Goal: Find specific page/section: Find specific page/section

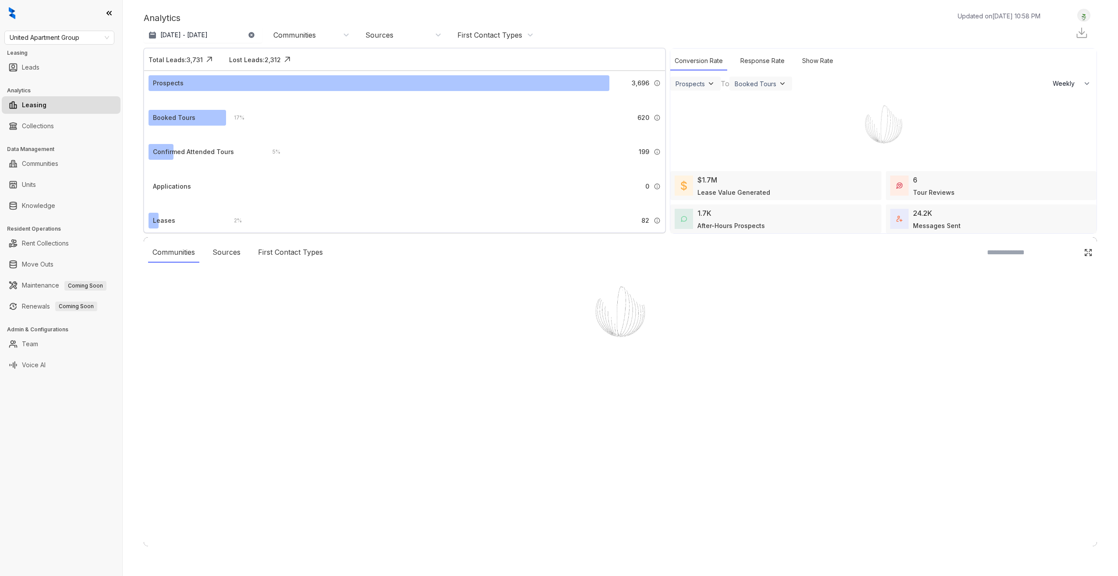
select select "******"
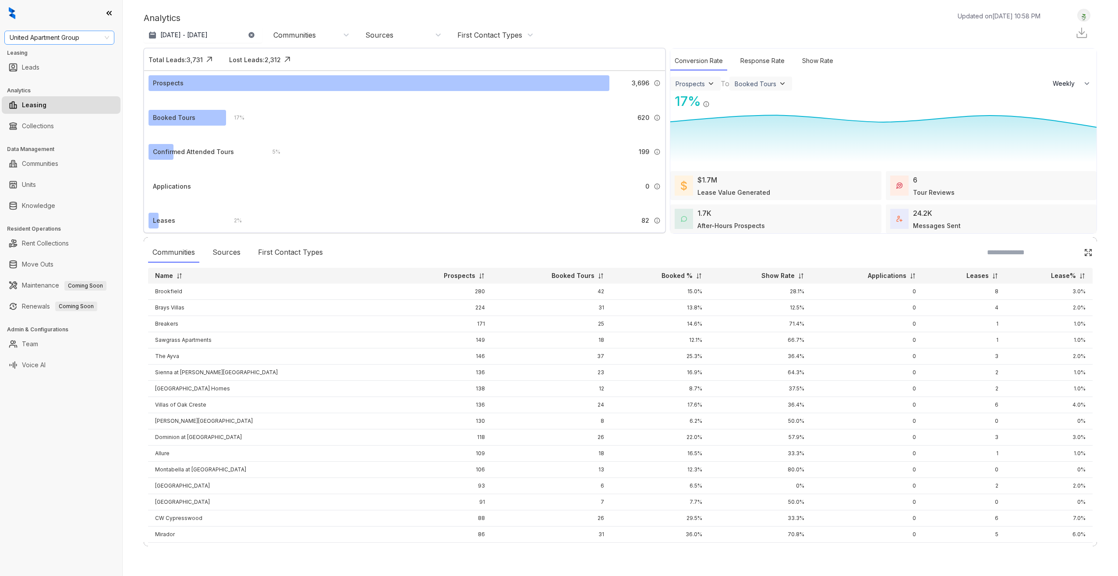
click at [67, 39] on span "United Apartment Group" at bounding box center [59, 37] width 99 height 13
type input "*"
type input "***"
click at [72, 57] on div "Case and Associates" at bounding box center [59, 55] width 96 height 10
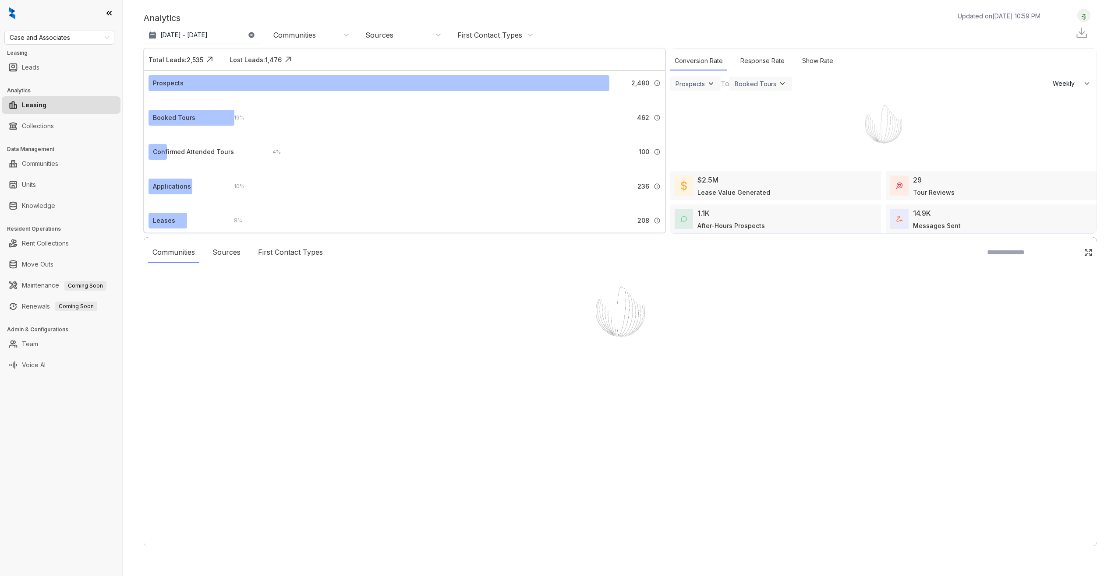
select select "******"
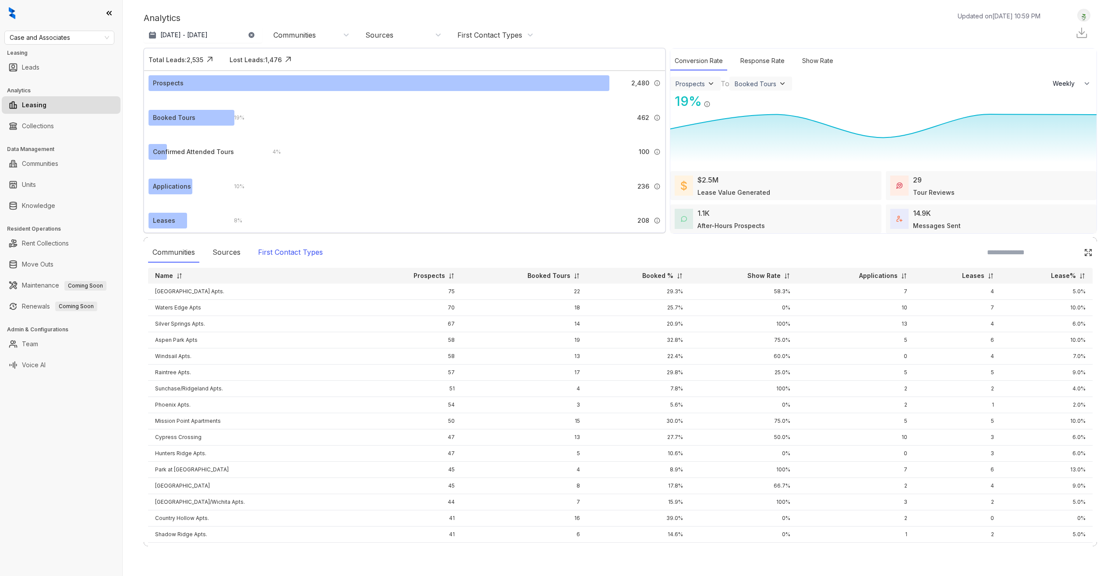
click at [278, 248] on div "First Contact Types" at bounding box center [291, 253] width 74 height 20
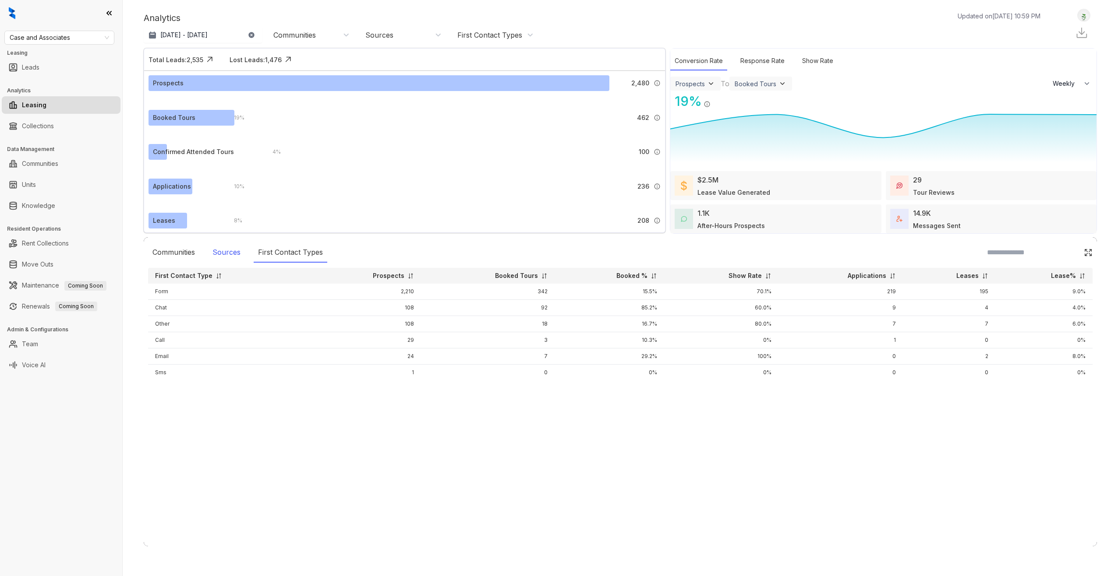
click at [219, 250] on div "Sources" at bounding box center [226, 253] width 37 height 20
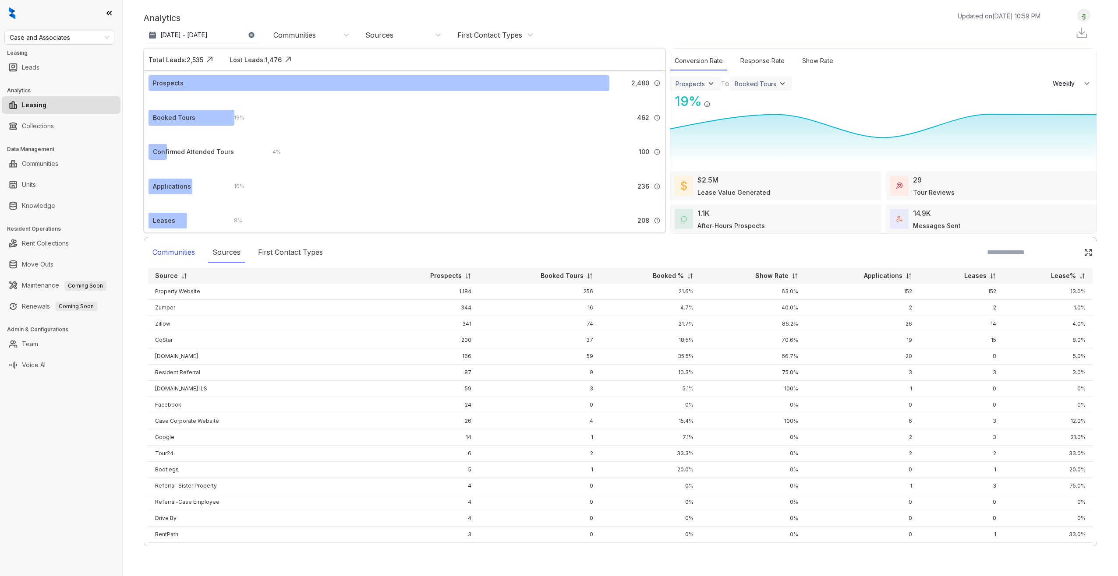
click at [177, 253] on div "Communities" at bounding box center [173, 253] width 51 height 20
click at [767, 191] on div "$2.5M Lease Value Generated" at bounding box center [775, 185] width 211 height 29
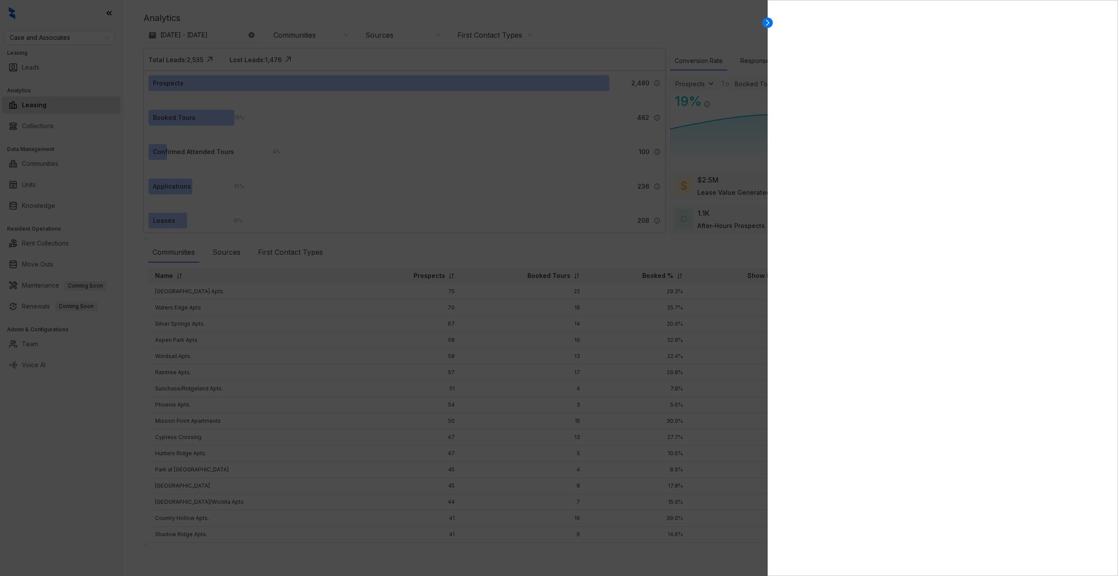
select select "******"
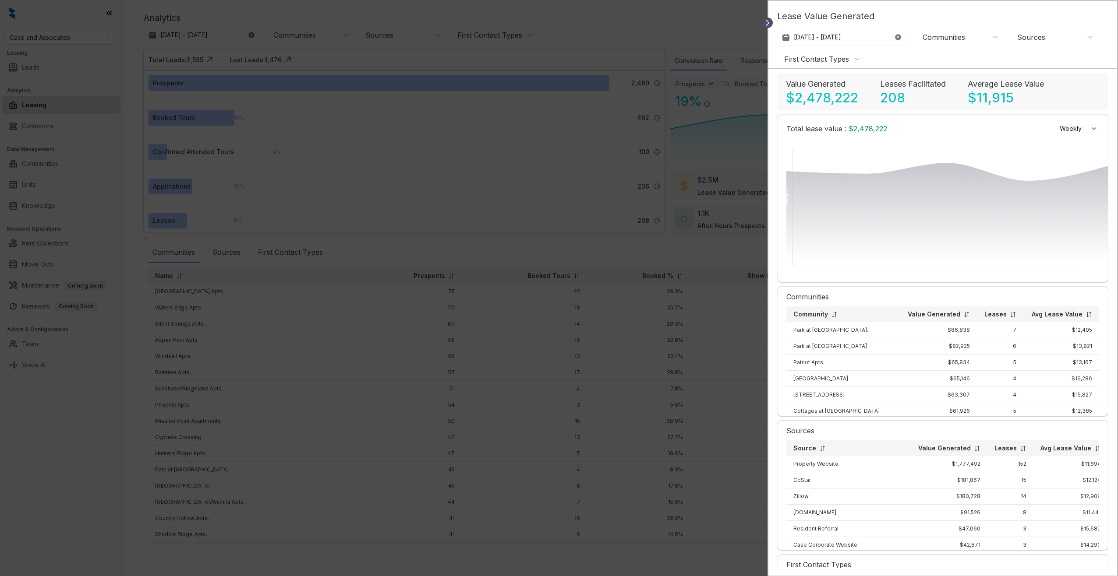
click at [770, 21] on icon at bounding box center [767, 22] width 9 height 9
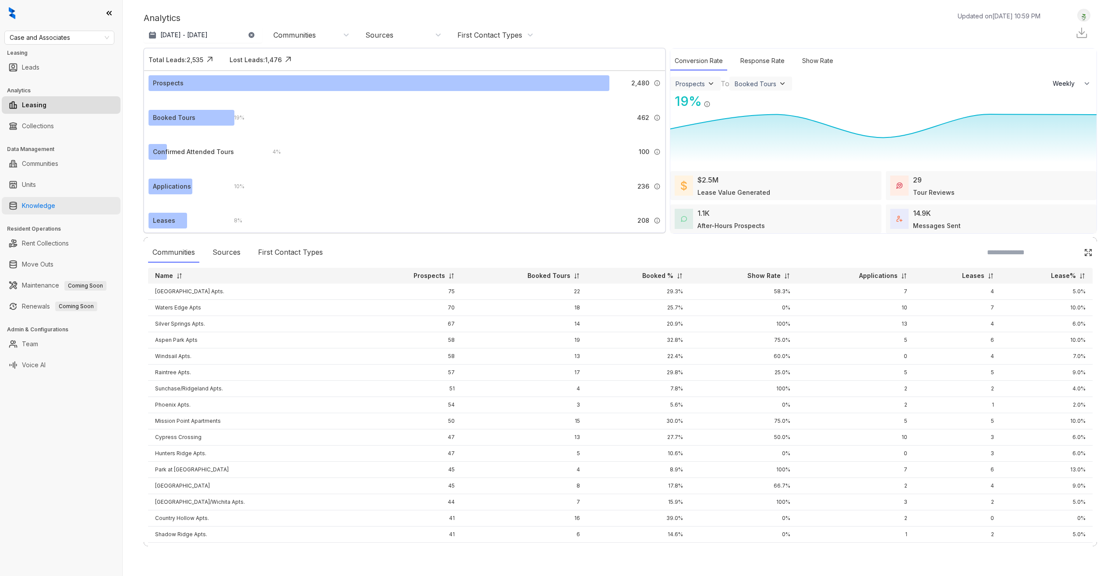
click at [46, 213] on link "Knowledge" at bounding box center [38, 206] width 33 height 18
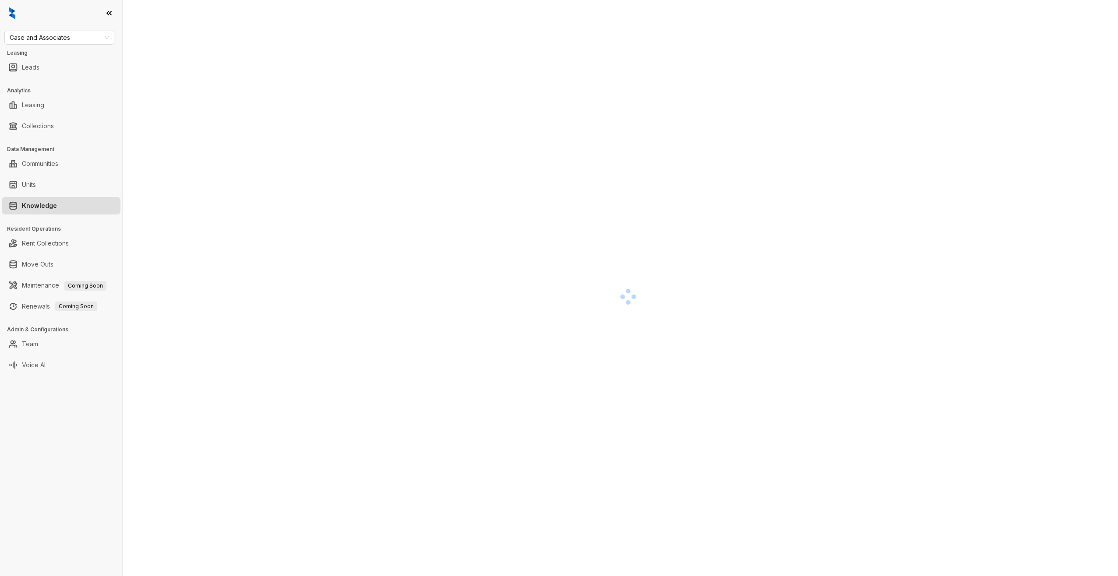
click at [45, 205] on link "Knowledge" at bounding box center [39, 206] width 35 height 18
click at [36, 186] on link "Units" at bounding box center [29, 185] width 14 height 18
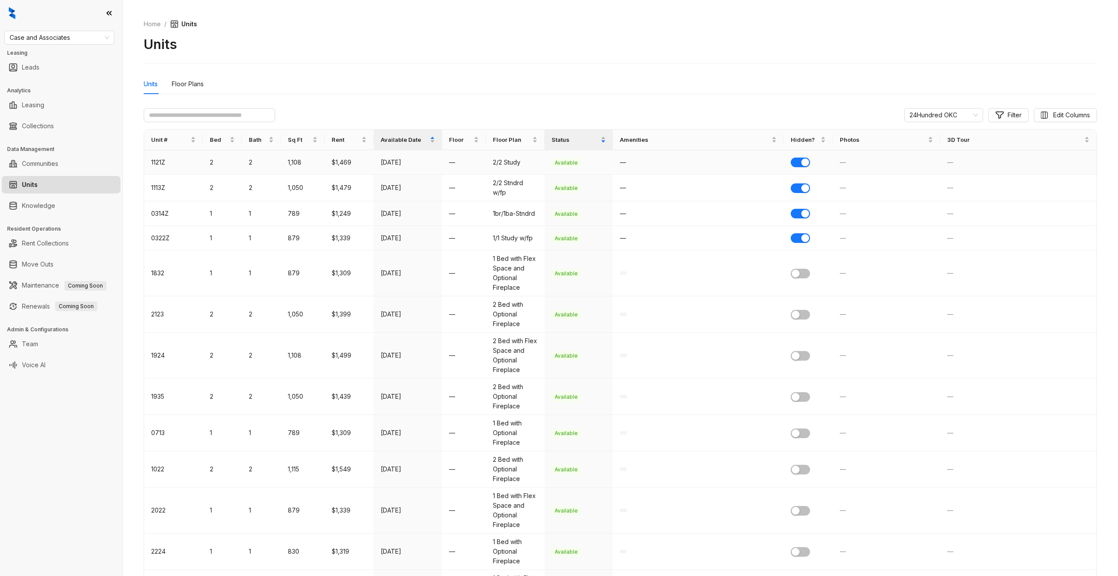
click at [414, 169] on td "[DATE]" at bounding box center [408, 162] width 68 height 25
click at [552, 162] on span "Available" at bounding box center [565, 163] width 29 height 9
click at [526, 170] on td "2/2 Study" at bounding box center [515, 162] width 59 height 25
click at [191, 117] on input "text" at bounding box center [209, 115] width 131 height 14
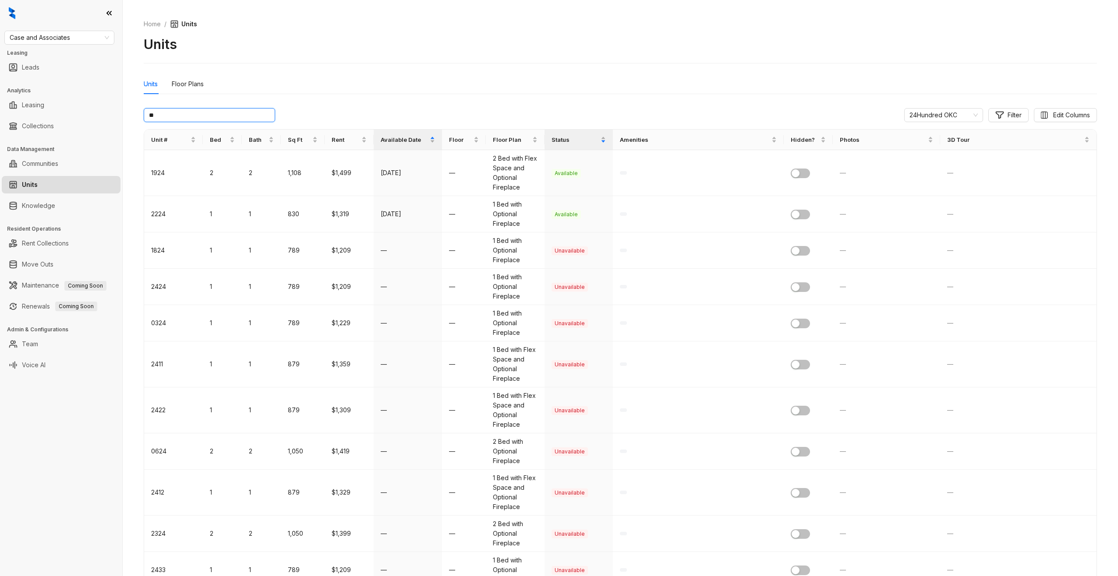
type input "*"
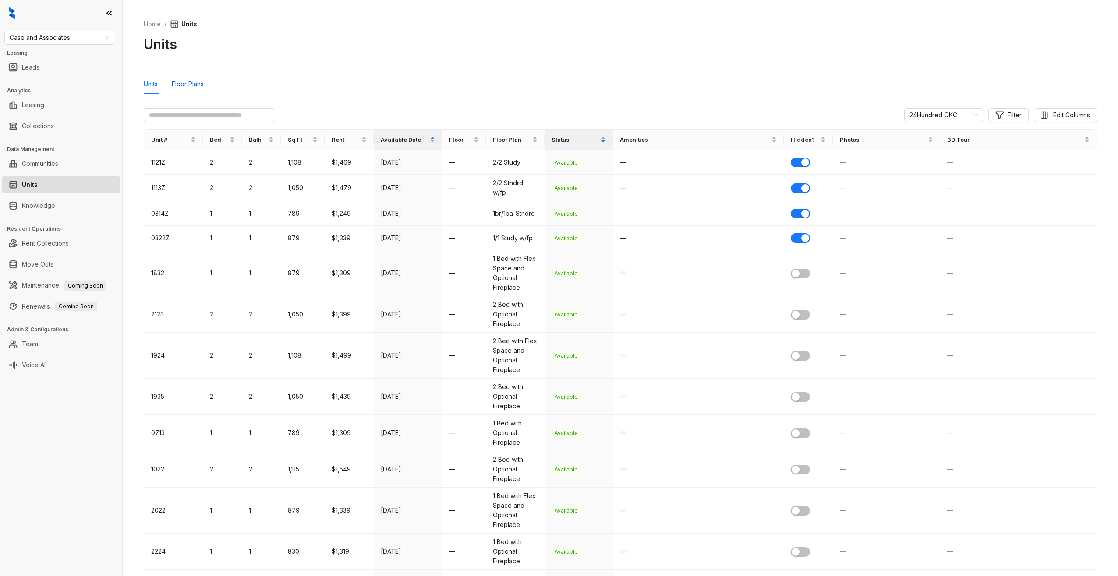
click at [199, 85] on div "Floor Plans" at bounding box center [188, 84] width 32 height 10
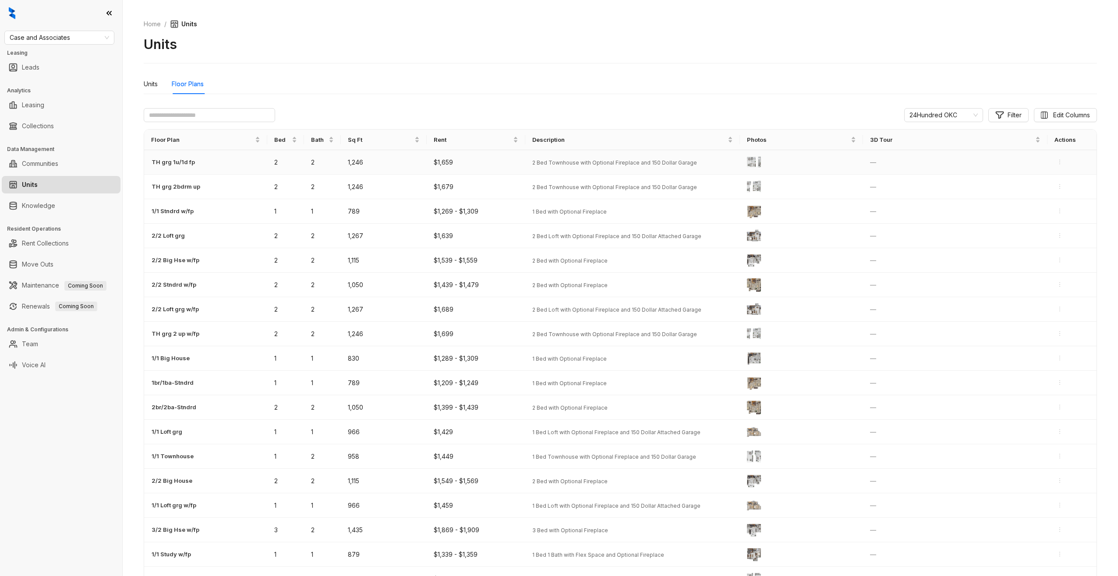
click at [201, 166] on td "TH grg 1u/1d fp" at bounding box center [205, 162] width 123 height 25
click at [752, 162] on icon "eye" at bounding box center [753, 162] width 5 height 5
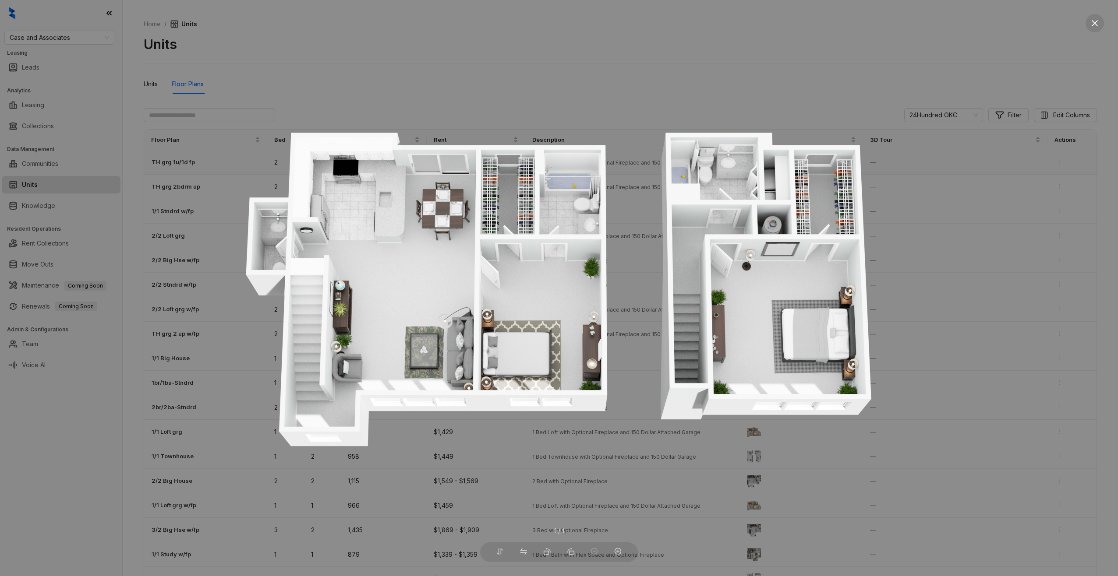
click at [551, 119] on img at bounding box center [558, 288] width 657 height 350
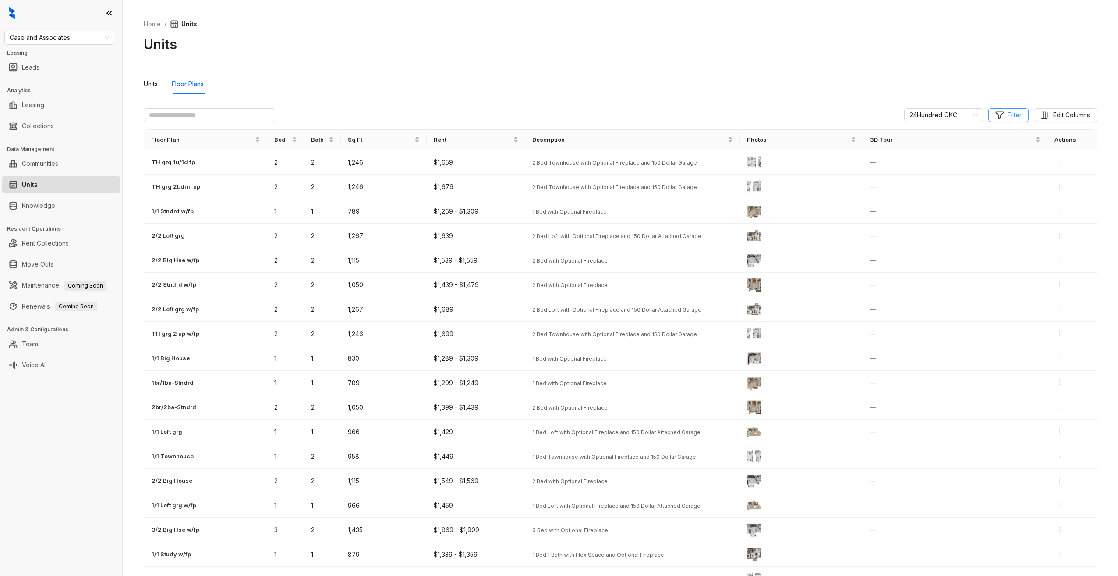
click at [1022, 117] on button "Filter" at bounding box center [1008, 115] width 40 height 14
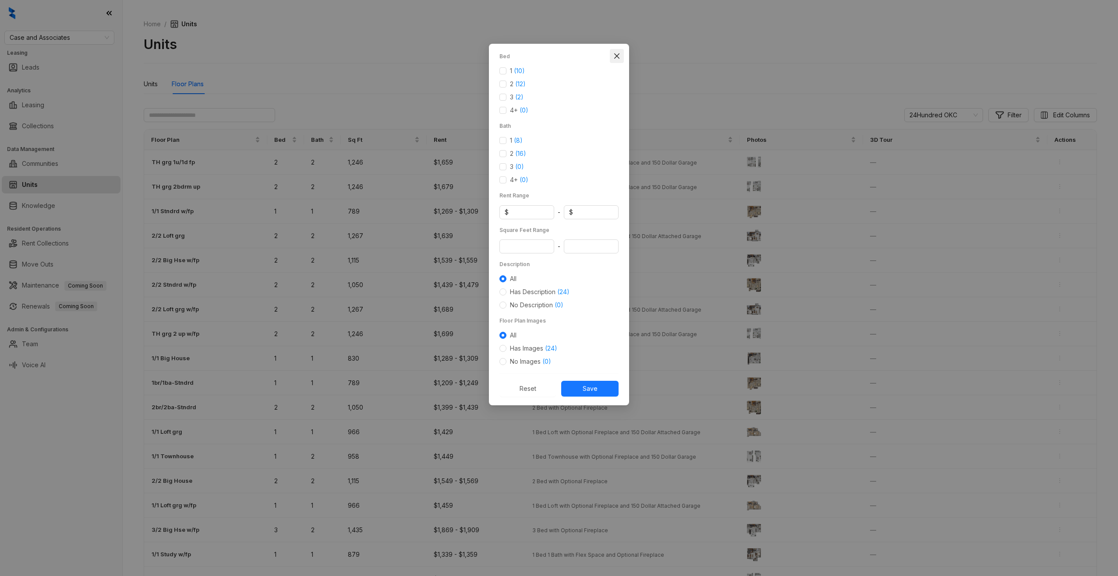
click at [616, 55] on icon "close" at bounding box center [616, 56] width 7 height 7
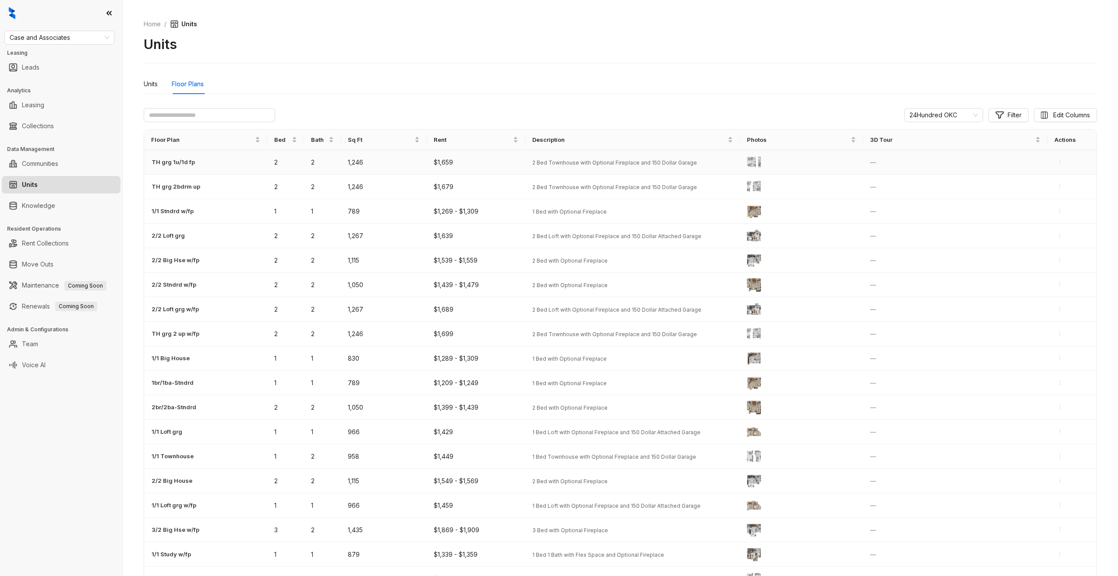
click at [196, 159] on td "TH grg 1u/1d fp" at bounding box center [205, 162] width 123 height 25
click at [184, 166] on span "TH grg 1u/1d fp" at bounding box center [173, 162] width 43 height 9
click at [626, 160] on span "2 Bed Townhouse with Optional Fireplace and 150 Dollar Garage" at bounding box center [614, 162] width 165 height 7
click at [150, 83] on div "Units" at bounding box center [151, 84] width 14 height 10
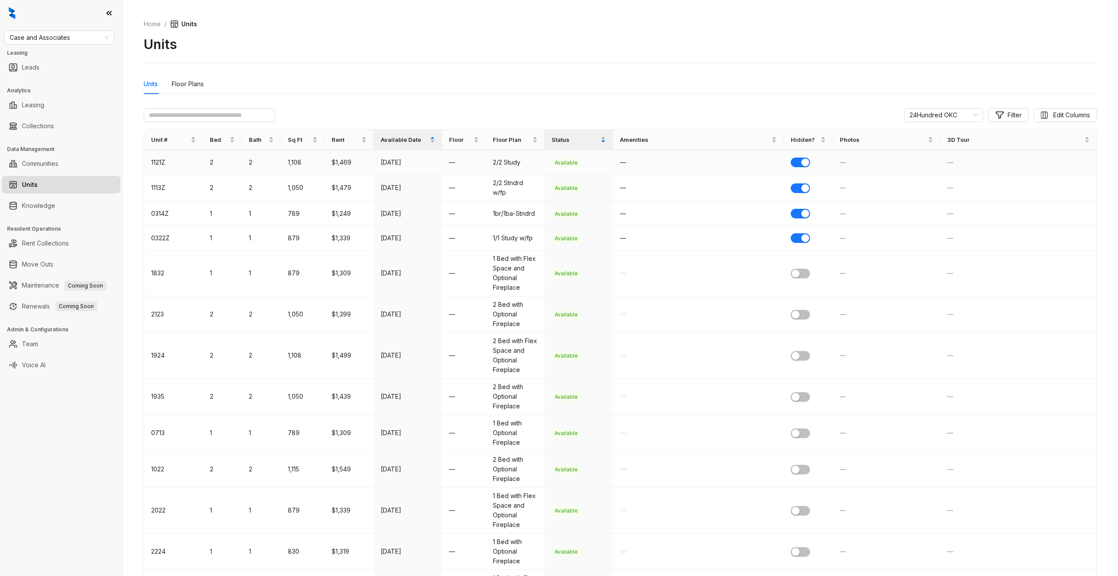
click at [281, 164] on td "1,108" at bounding box center [303, 162] width 44 height 25
click at [197, 84] on div "Floor Plans" at bounding box center [188, 84] width 32 height 10
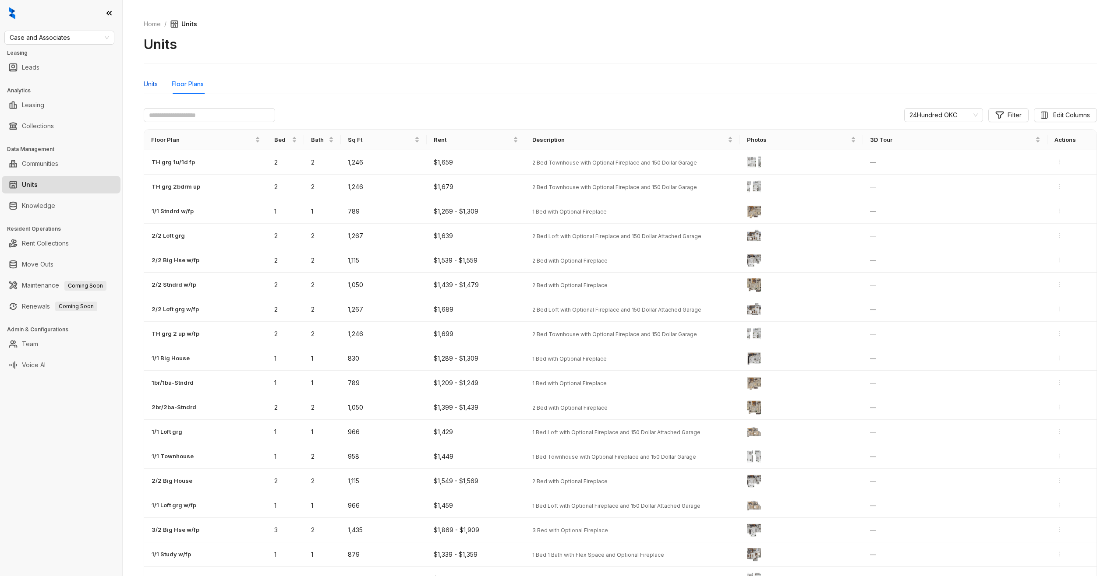
click at [152, 87] on div "Units" at bounding box center [151, 84] width 14 height 10
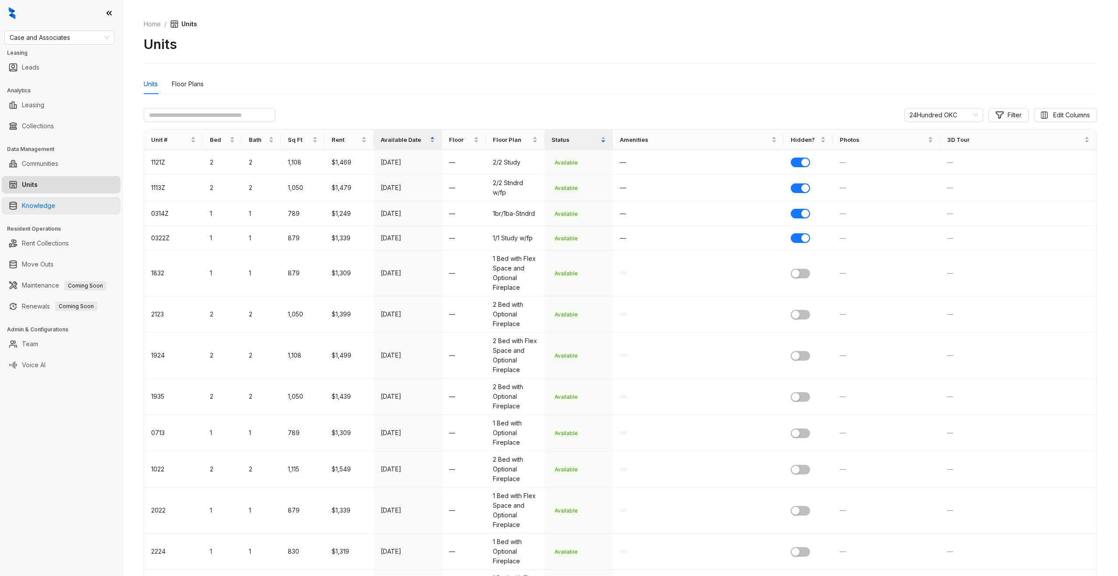
click at [45, 206] on link "Knowledge" at bounding box center [38, 206] width 33 height 18
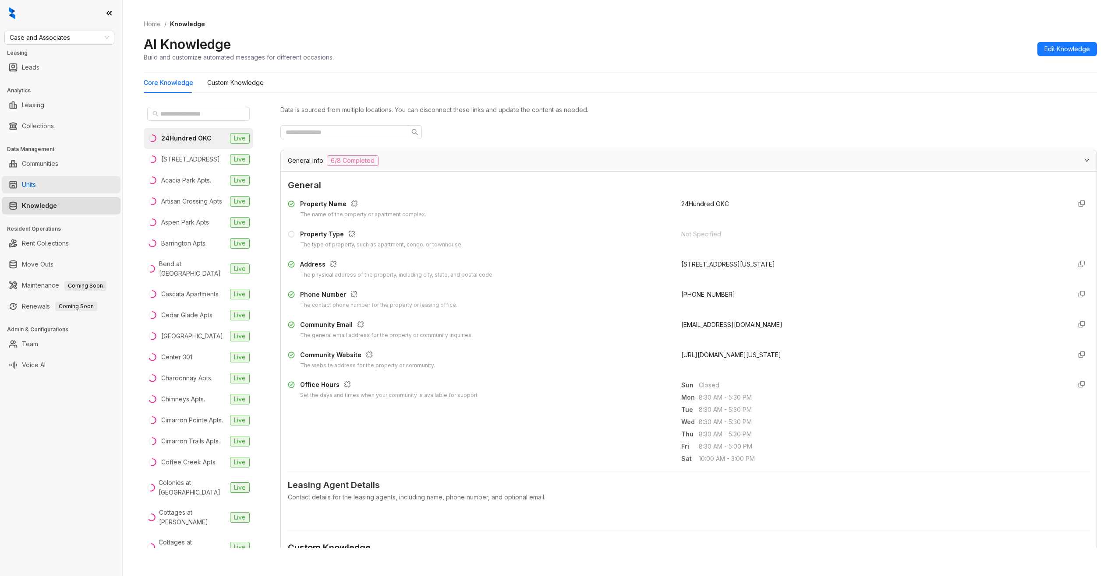
click at [36, 191] on link "Units" at bounding box center [29, 185] width 14 height 18
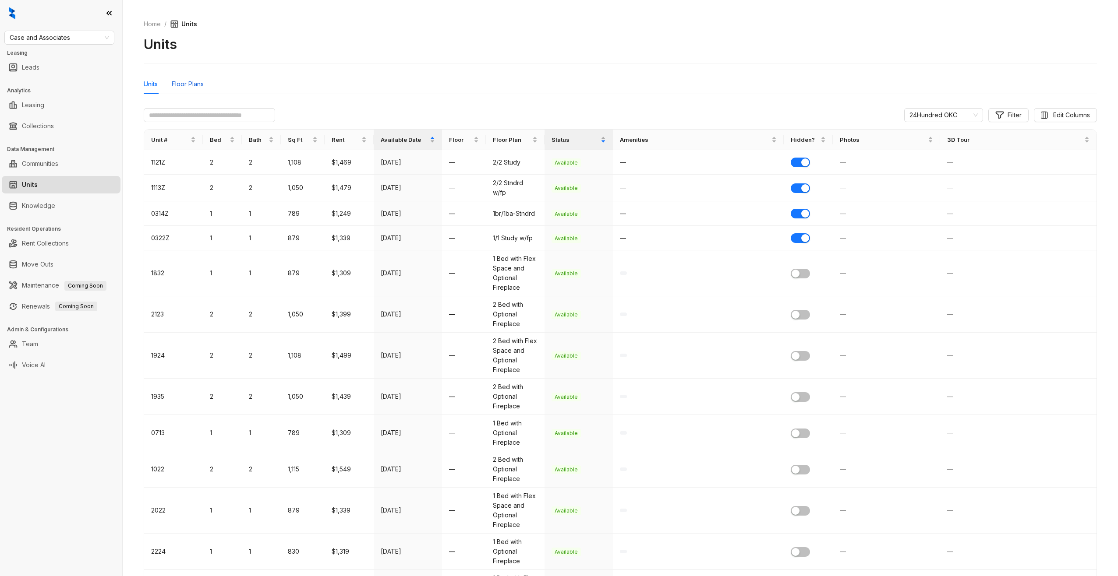
click at [182, 82] on div "Floor Plans" at bounding box center [188, 84] width 32 height 10
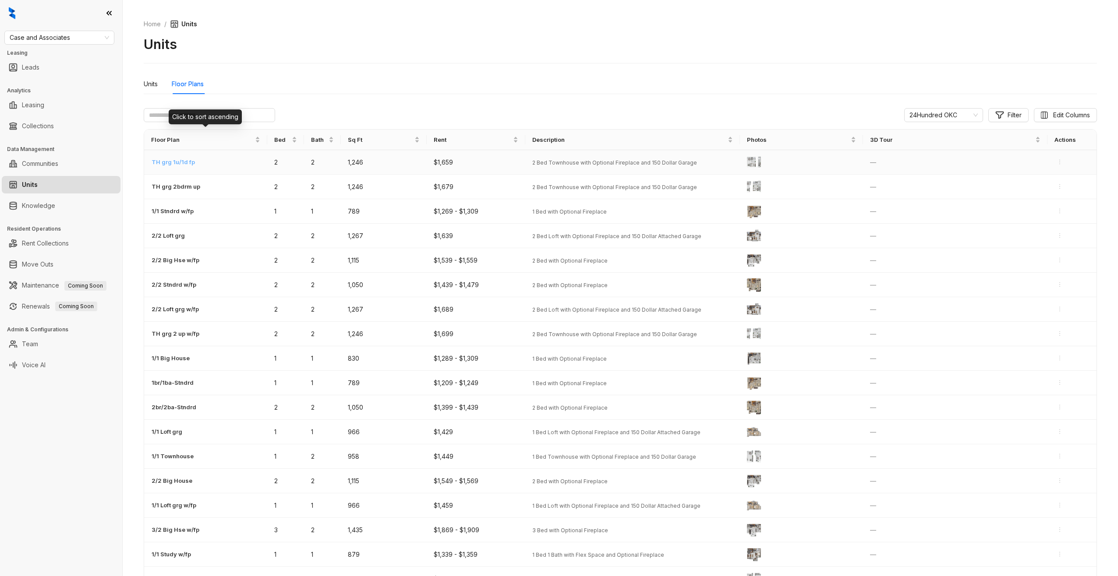
click at [172, 160] on span "TH grg 1u/1d fp" at bounding box center [173, 162] width 43 height 9
click at [155, 87] on div "Units" at bounding box center [151, 84] width 14 height 10
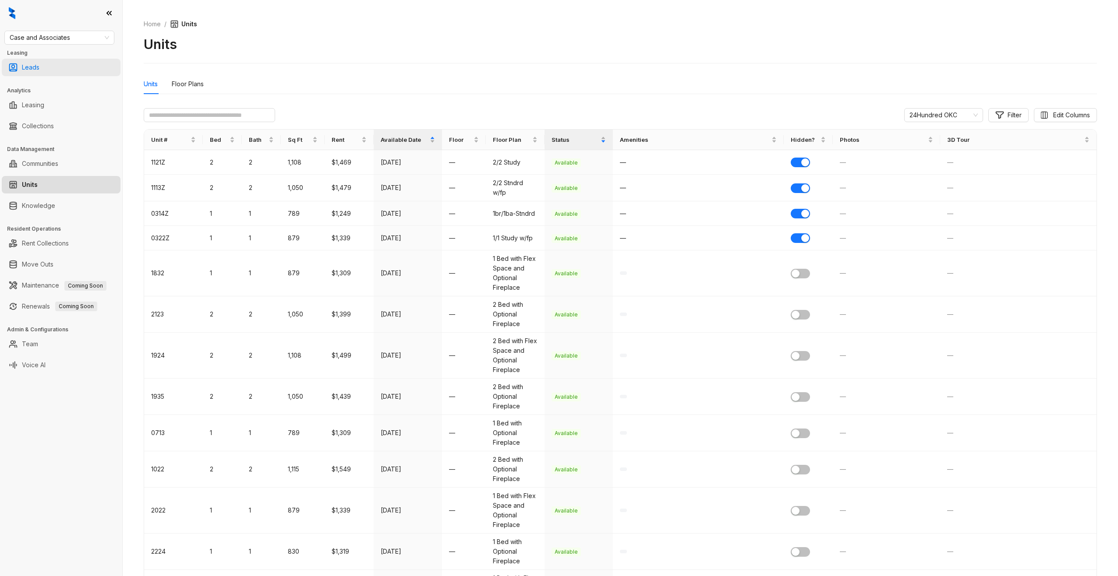
click at [39, 74] on link "Leads" at bounding box center [31, 68] width 18 height 18
click at [35, 70] on link "Leads" at bounding box center [31, 68] width 18 height 18
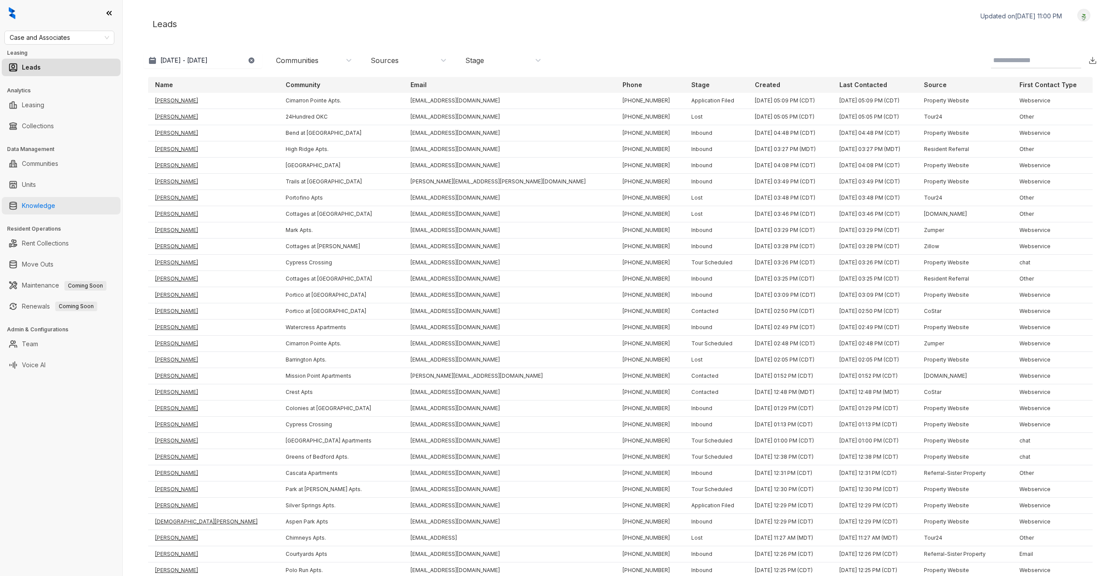
click at [44, 201] on link "Knowledge" at bounding box center [38, 206] width 33 height 18
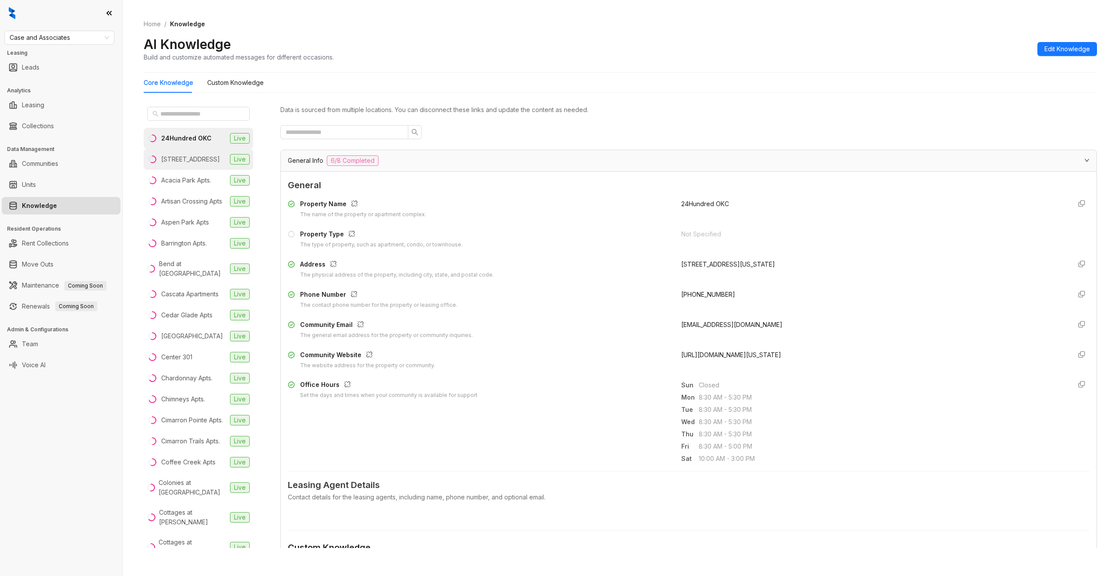
click at [199, 164] on div "[STREET_ADDRESS]" at bounding box center [190, 160] width 59 height 10
